Goal: Task Accomplishment & Management: Manage account settings

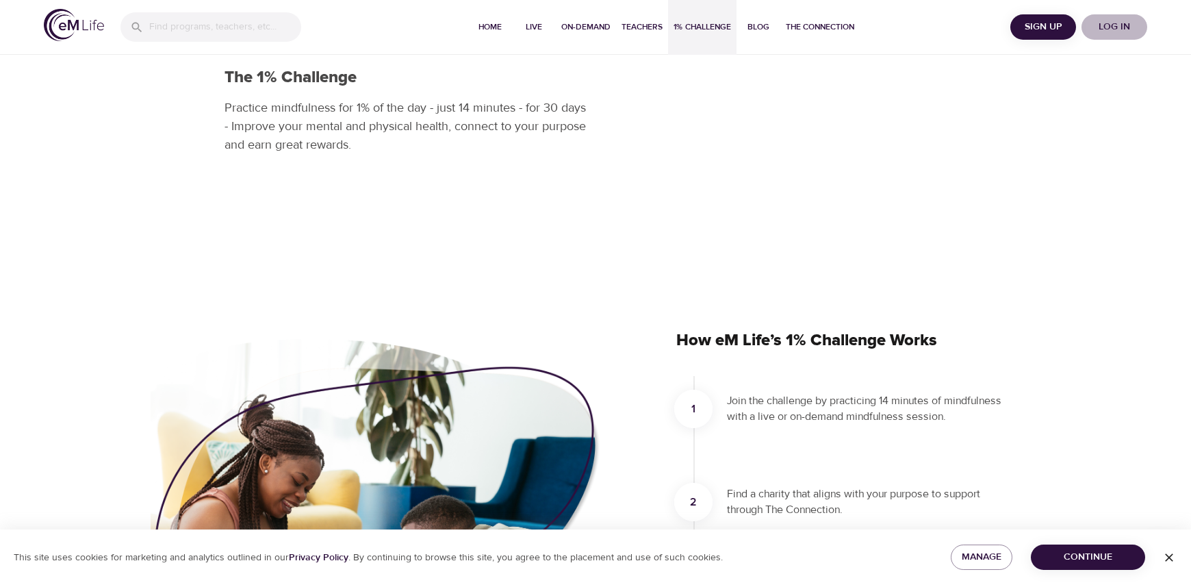
click at [1119, 25] on span "Log in" at bounding box center [1114, 26] width 55 height 17
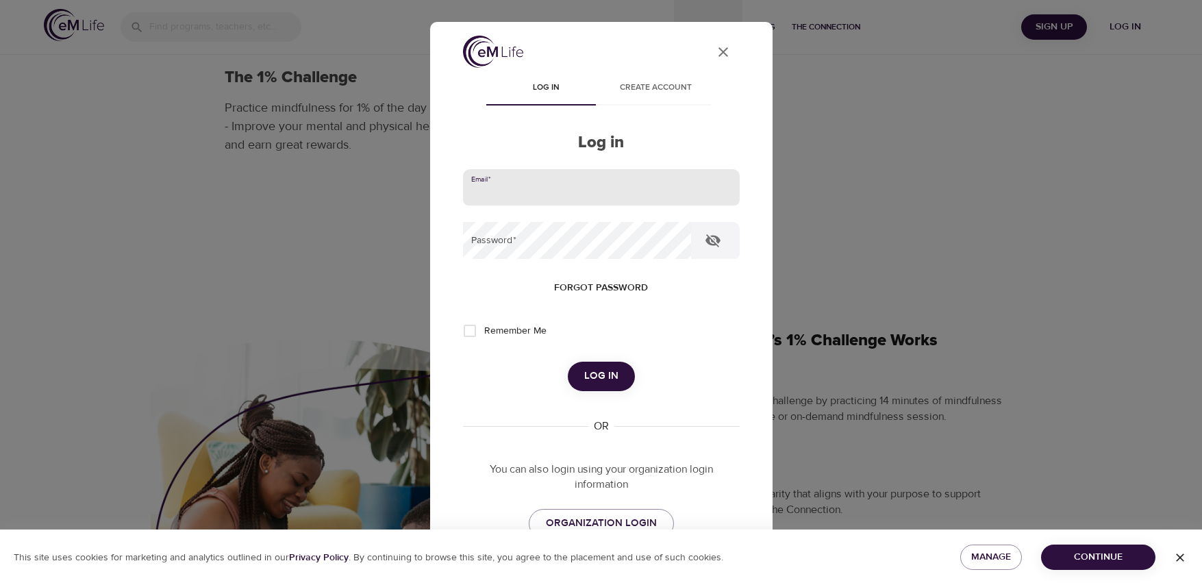
click at [527, 181] on input "email" at bounding box center [601, 187] width 277 height 37
type input "[EMAIL_ADDRESS][DOMAIN_NAME]"
click at [568, 362] on button "Log in" at bounding box center [601, 376] width 67 height 29
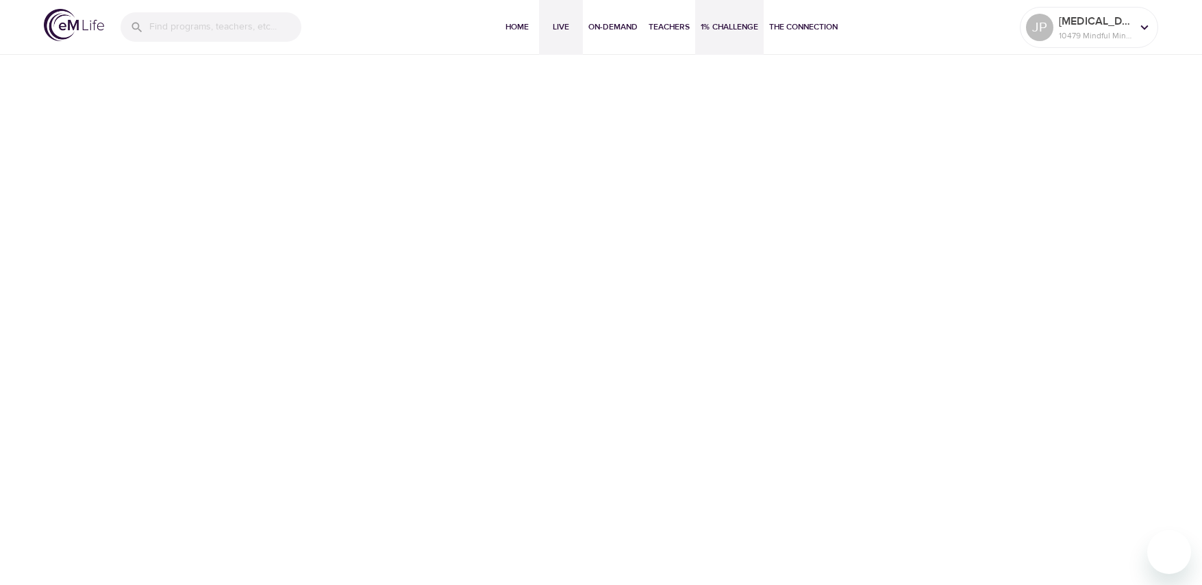
click at [553, 29] on span "Live" at bounding box center [560, 27] width 33 height 14
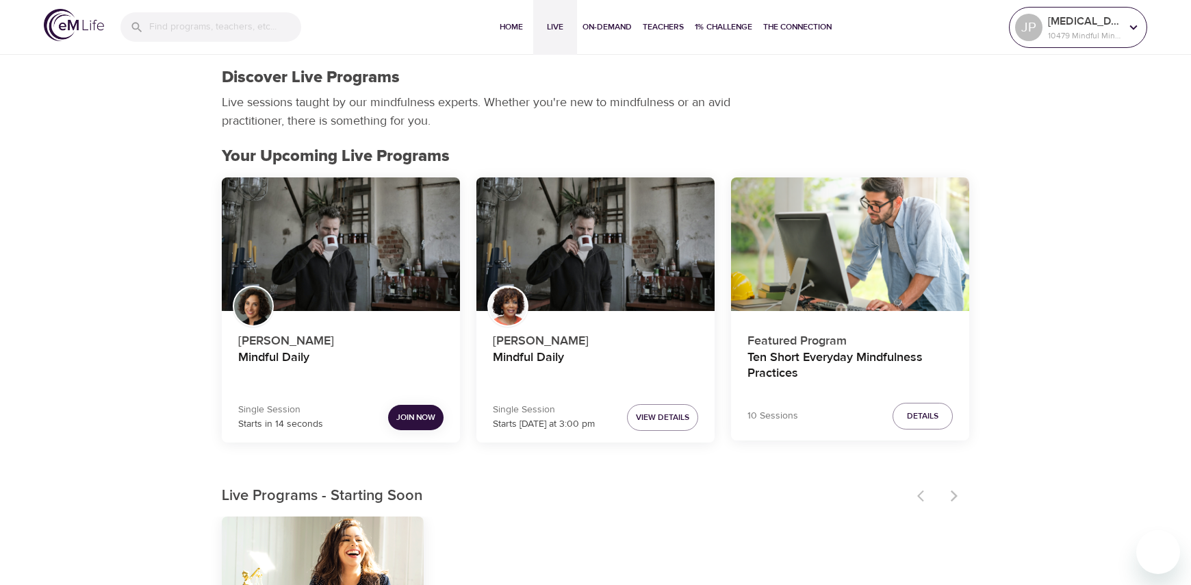
click at [1133, 27] on icon at bounding box center [1135, 27] width 8 height 5
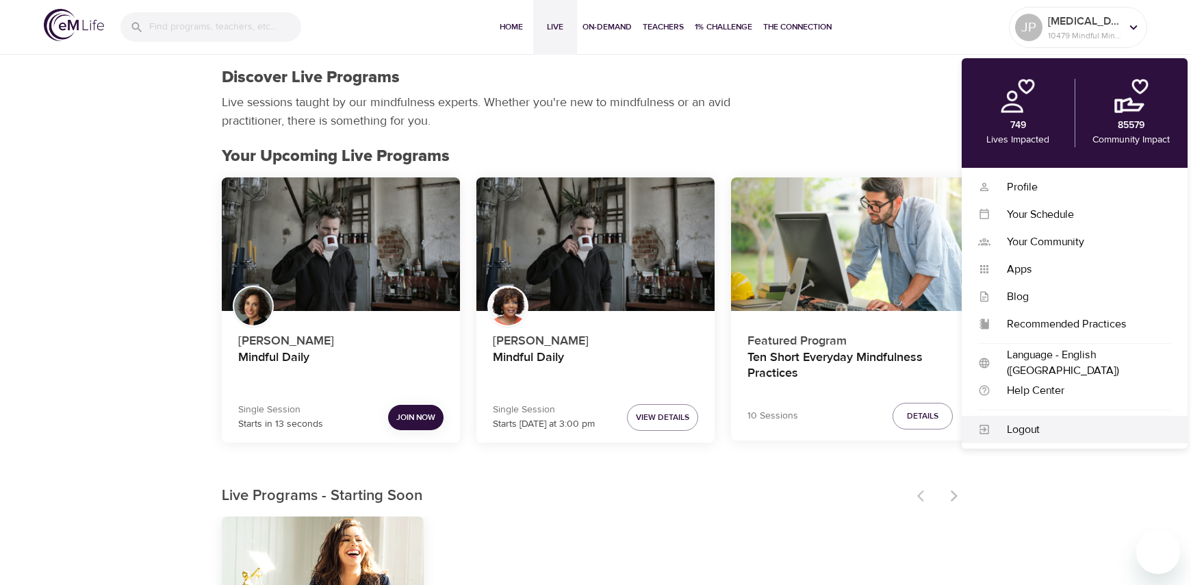
click at [1032, 425] on div "Logout" at bounding box center [1081, 430] width 181 height 16
